Goal: Navigation & Orientation: Find specific page/section

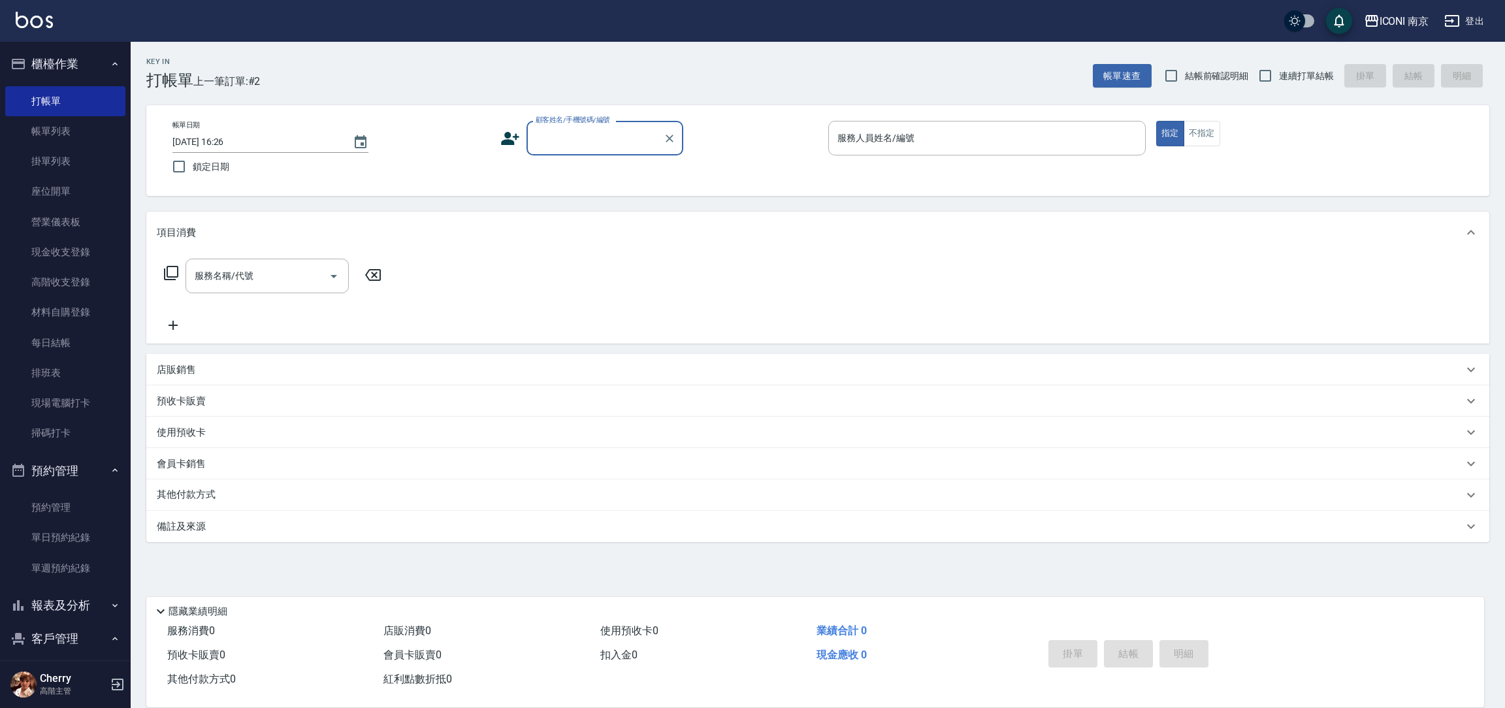
click at [679, 347] on div "項目消費 服務名稱/代號 服務名稱/代號 店販銷售 服務人員姓名/編號 服務人員姓名/編號 商品代號/名稱 商品代號/名稱 預收卡販賣 卡券名稱/代號 卡券名…" at bounding box center [817, 377] width 1343 height 331
click at [671, 383] on div "店販銷售" at bounding box center [817, 369] width 1343 height 31
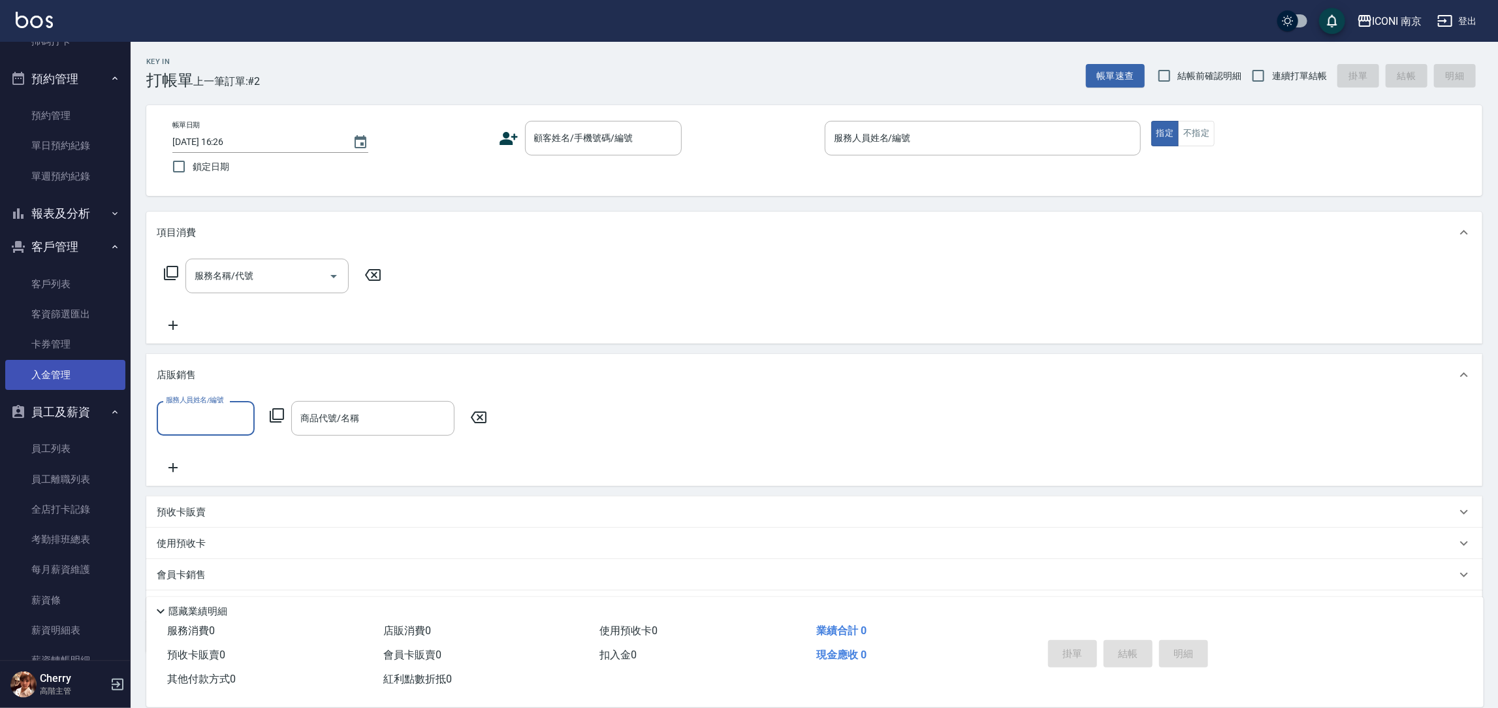
scroll to position [489, 0]
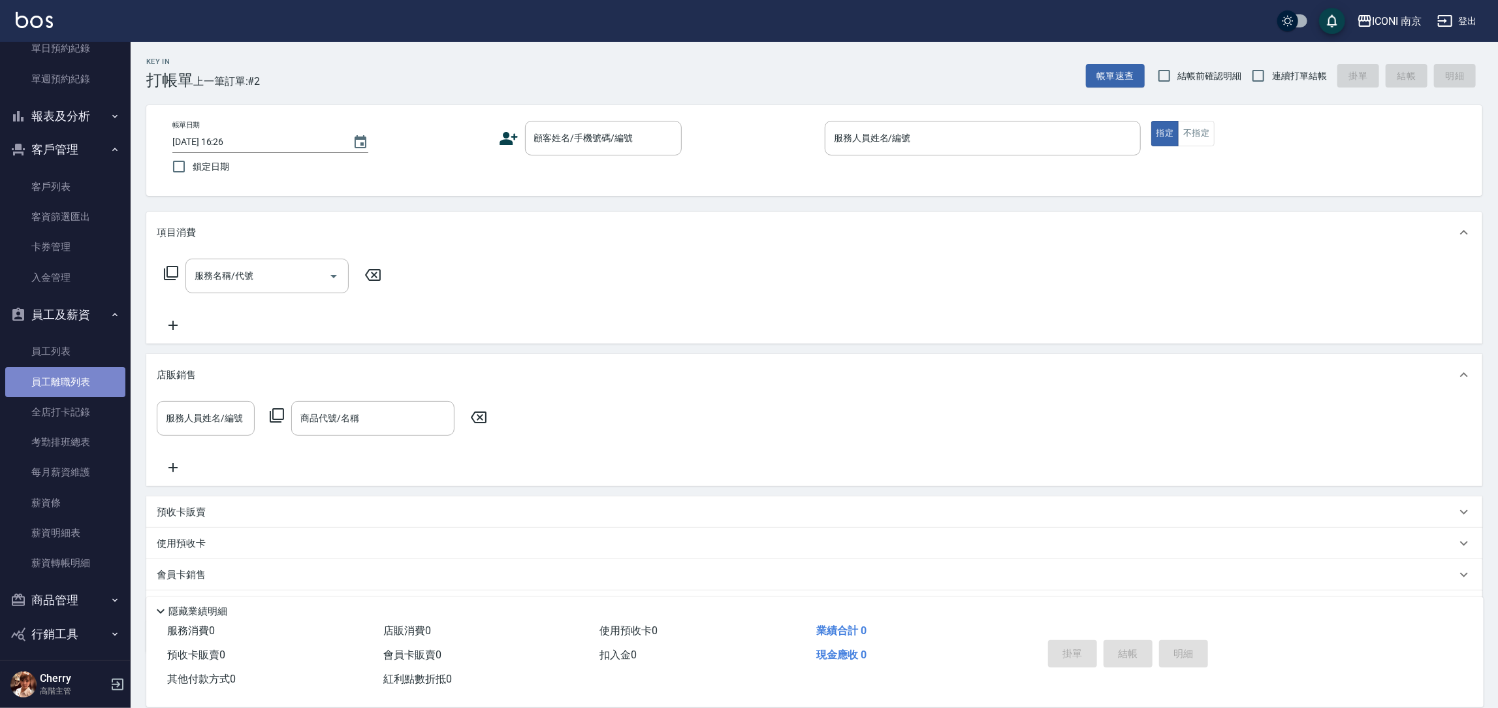
click at [95, 385] on link "員工離職列表" at bounding box center [65, 382] width 120 height 30
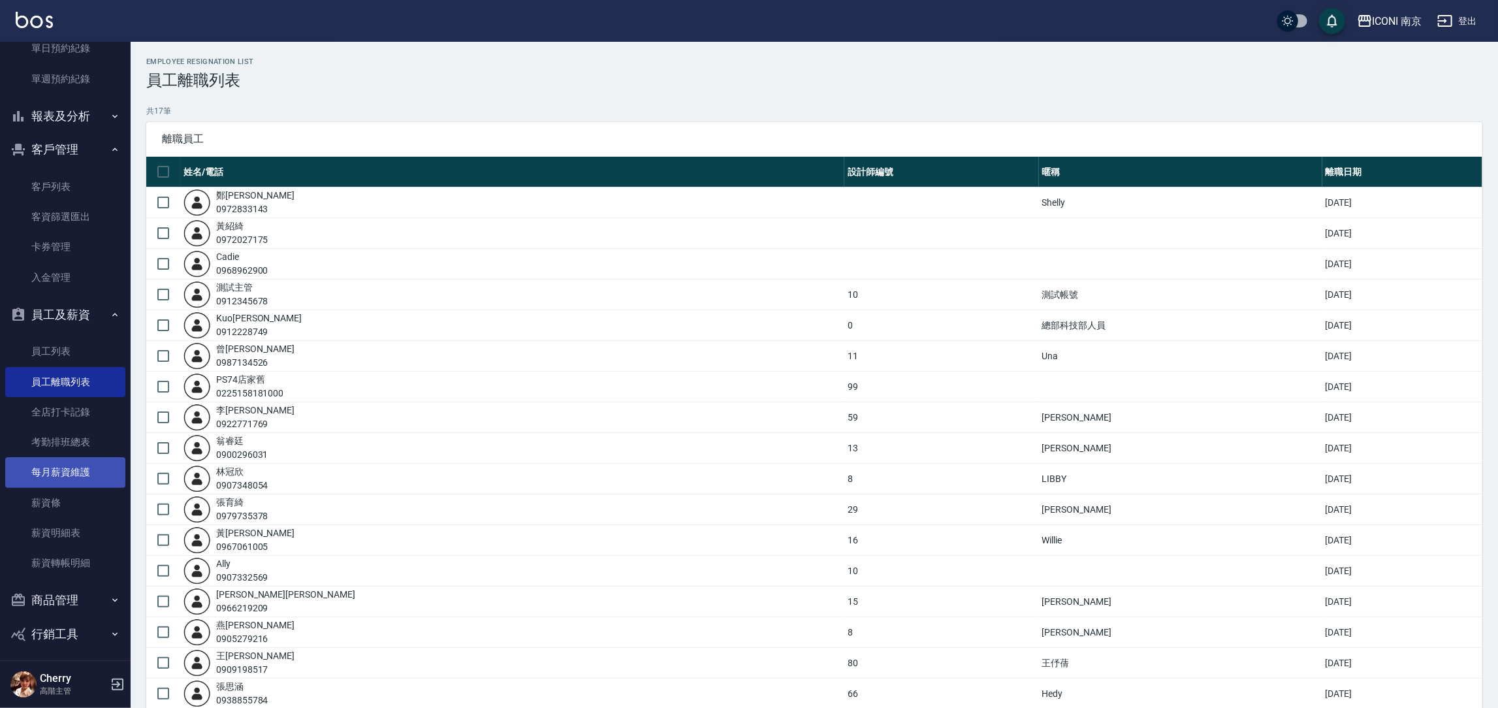
click at [93, 466] on link "每月薪資維護" at bounding box center [65, 472] width 120 height 30
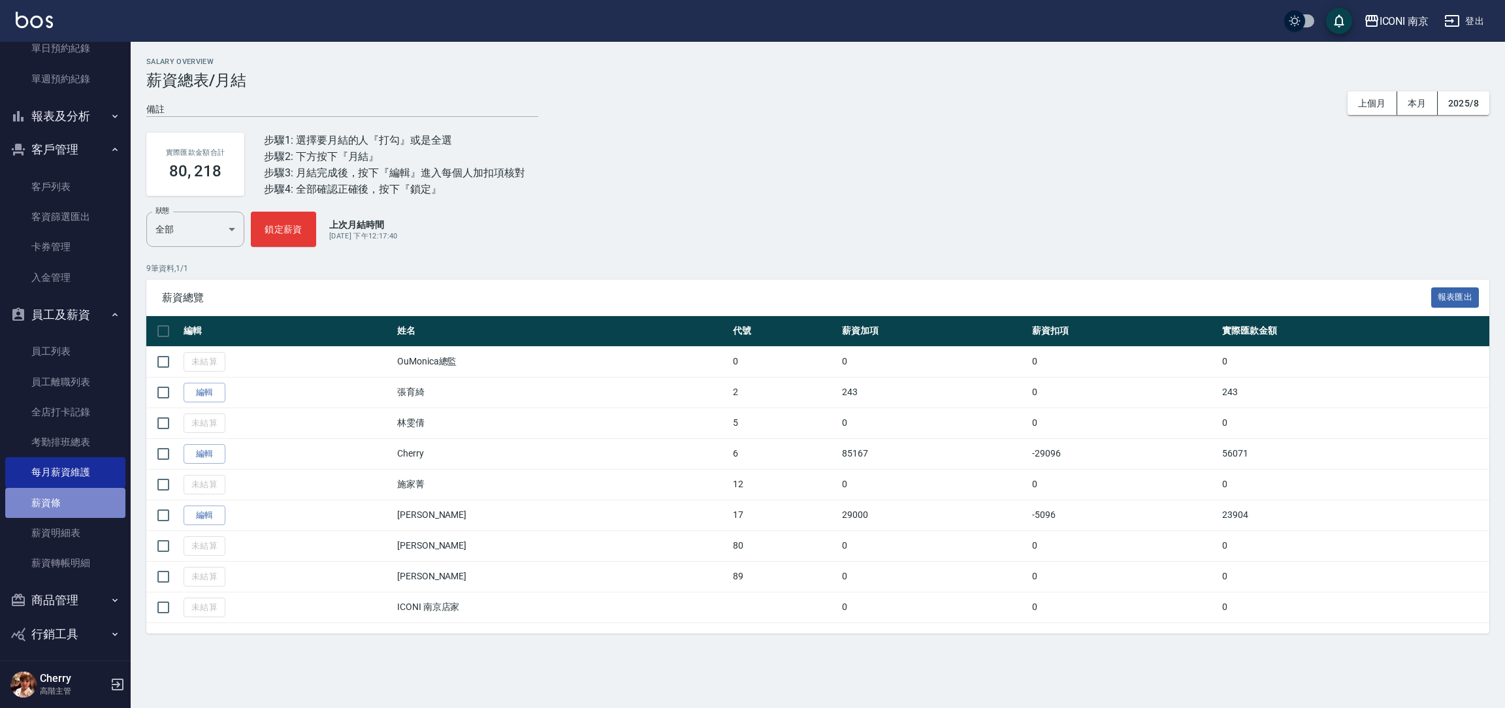
click at [73, 502] on link "薪資條" at bounding box center [65, 503] width 120 height 30
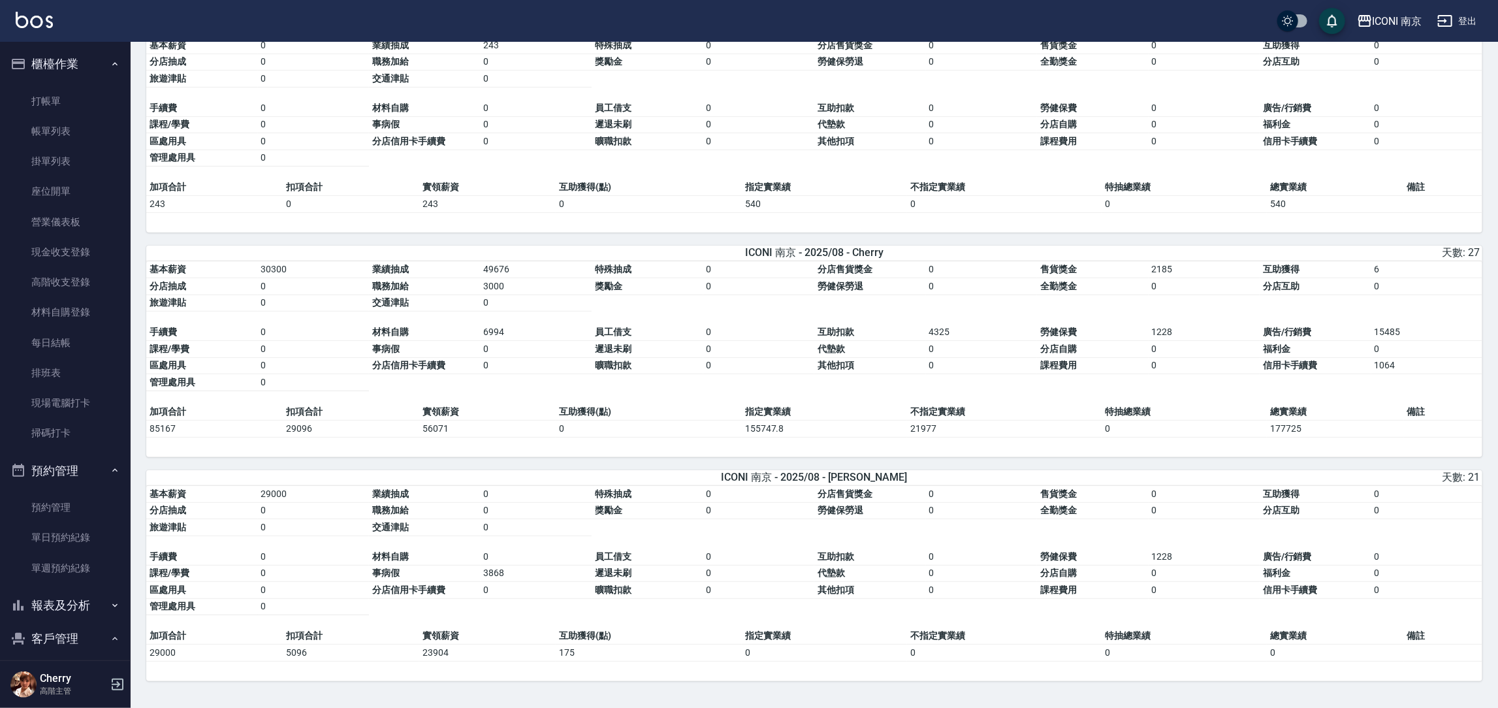
scroll to position [127, 0]
click at [76, 499] on link "預約管理" at bounding box center [65, 508] width 120 height 30
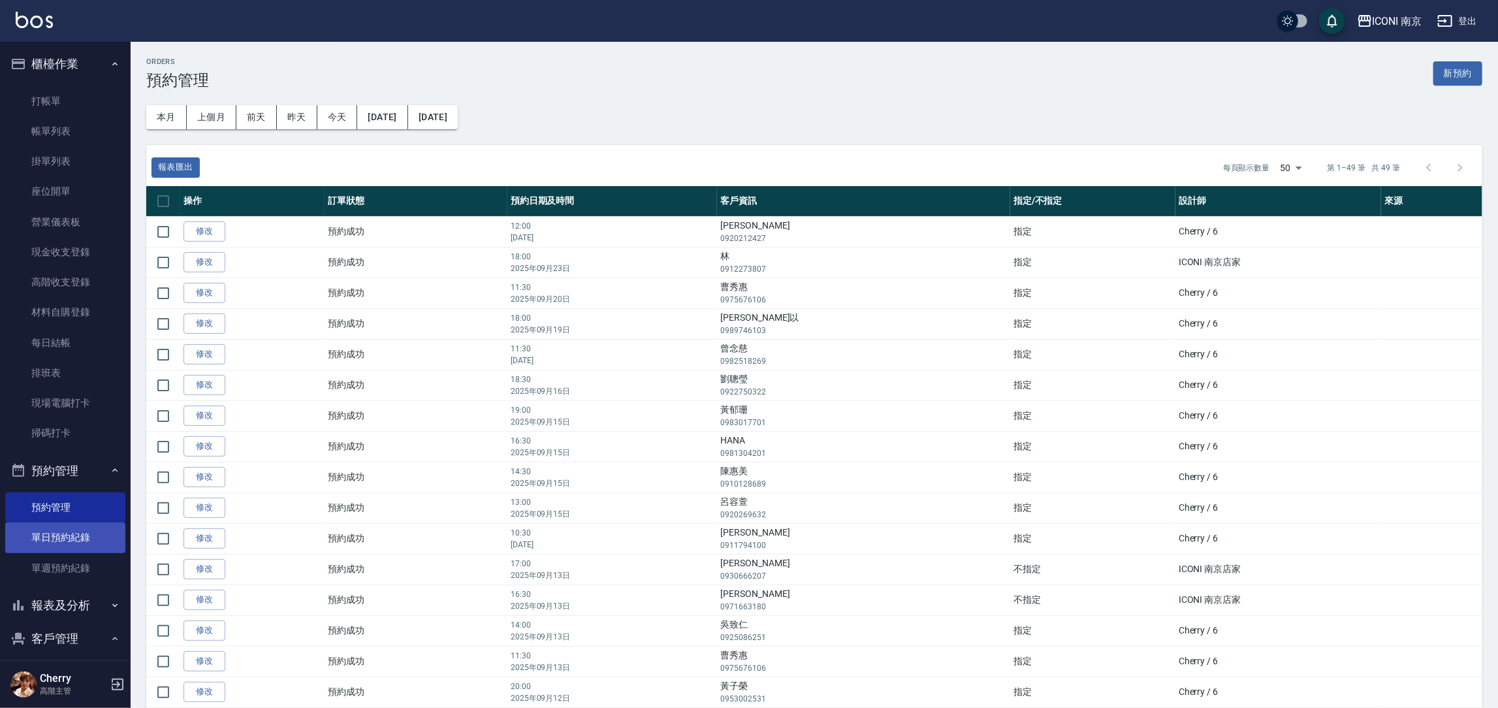
click at [27, 538] on link "單日預約紀錄" at bounding box center [65, 538] width 120 height 30
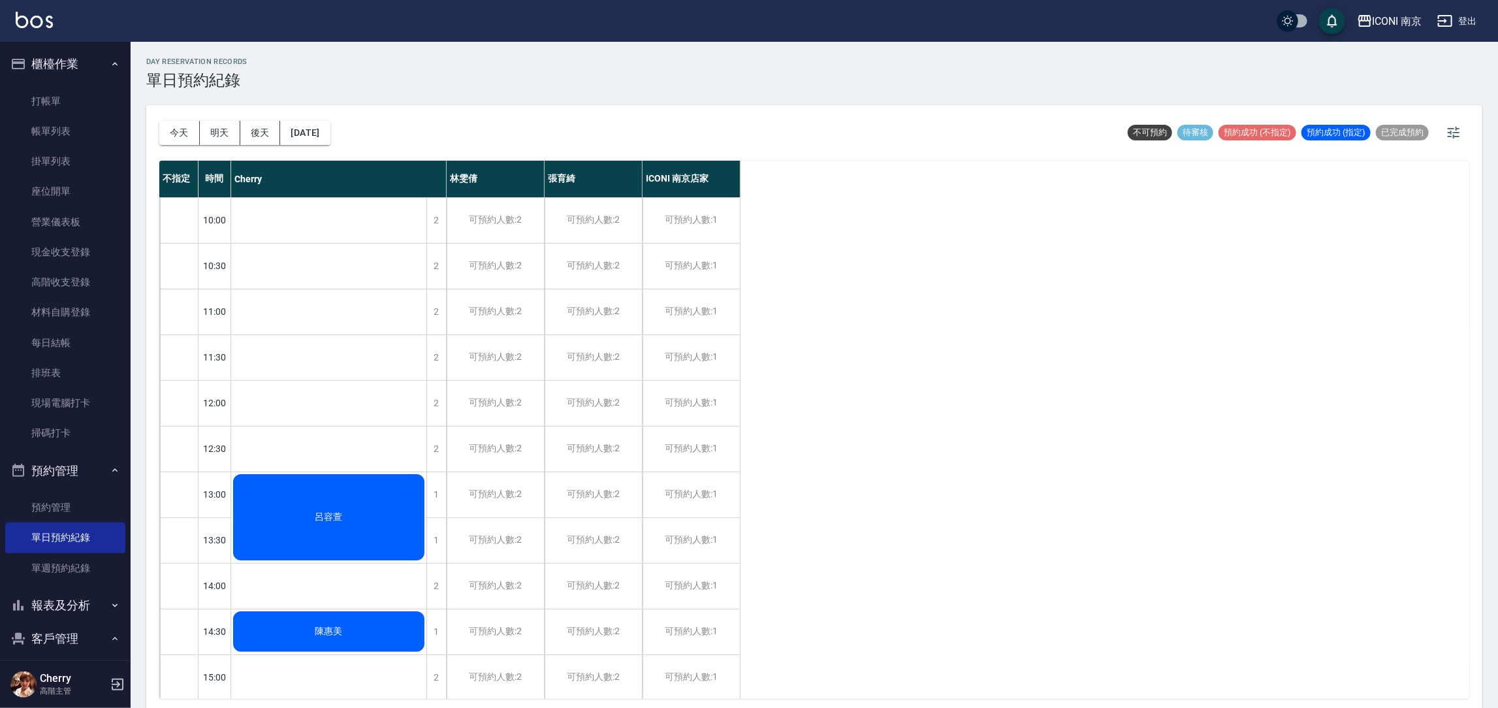
click at [5, 523] on link "單日預約紀錄" at bounding box center [65, 538] width 120 height 30
